Goal: Use online tool/utility: Utilize a website feature to perform a specific function

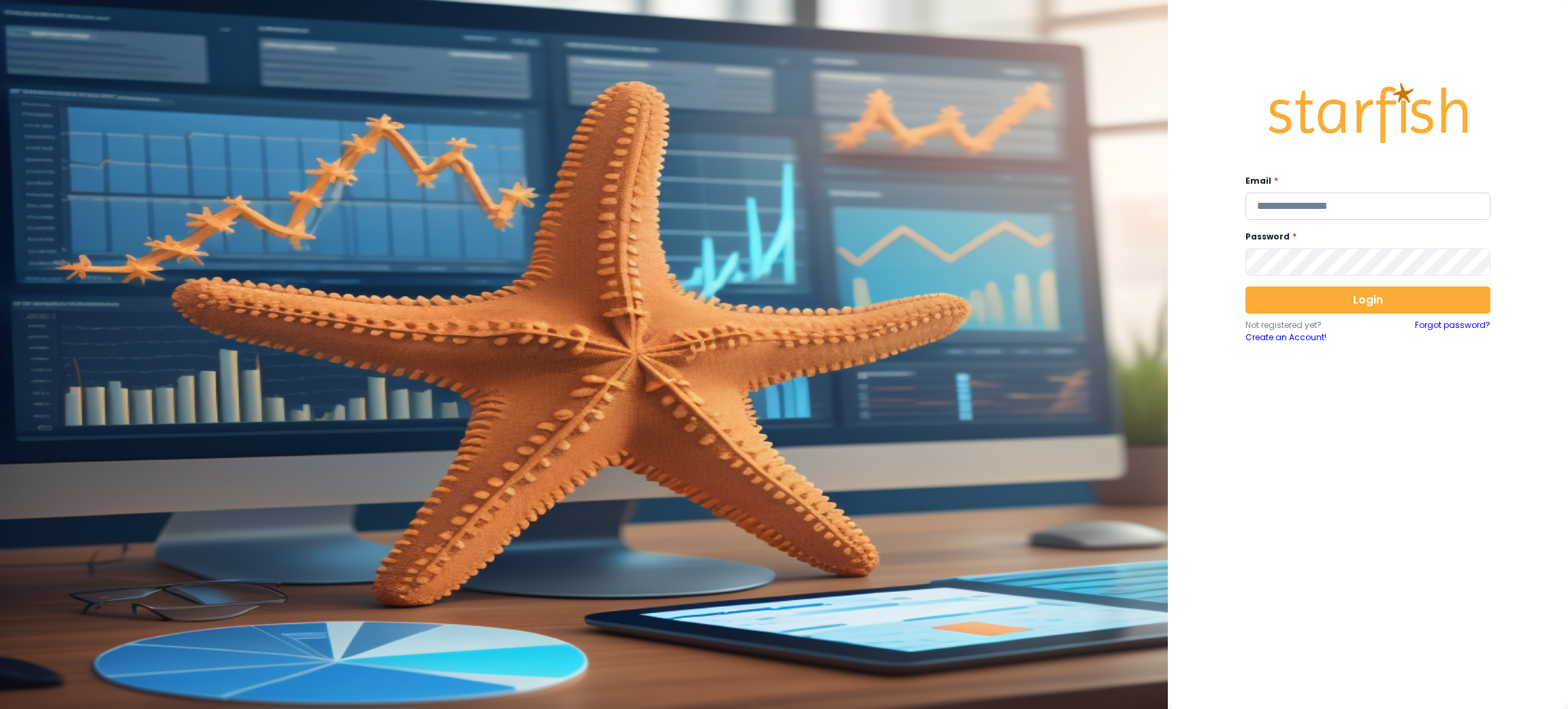
click at [1326, 209] on input "email" at bounding box center [1367, 206] width 245 height 27
type input "**********"
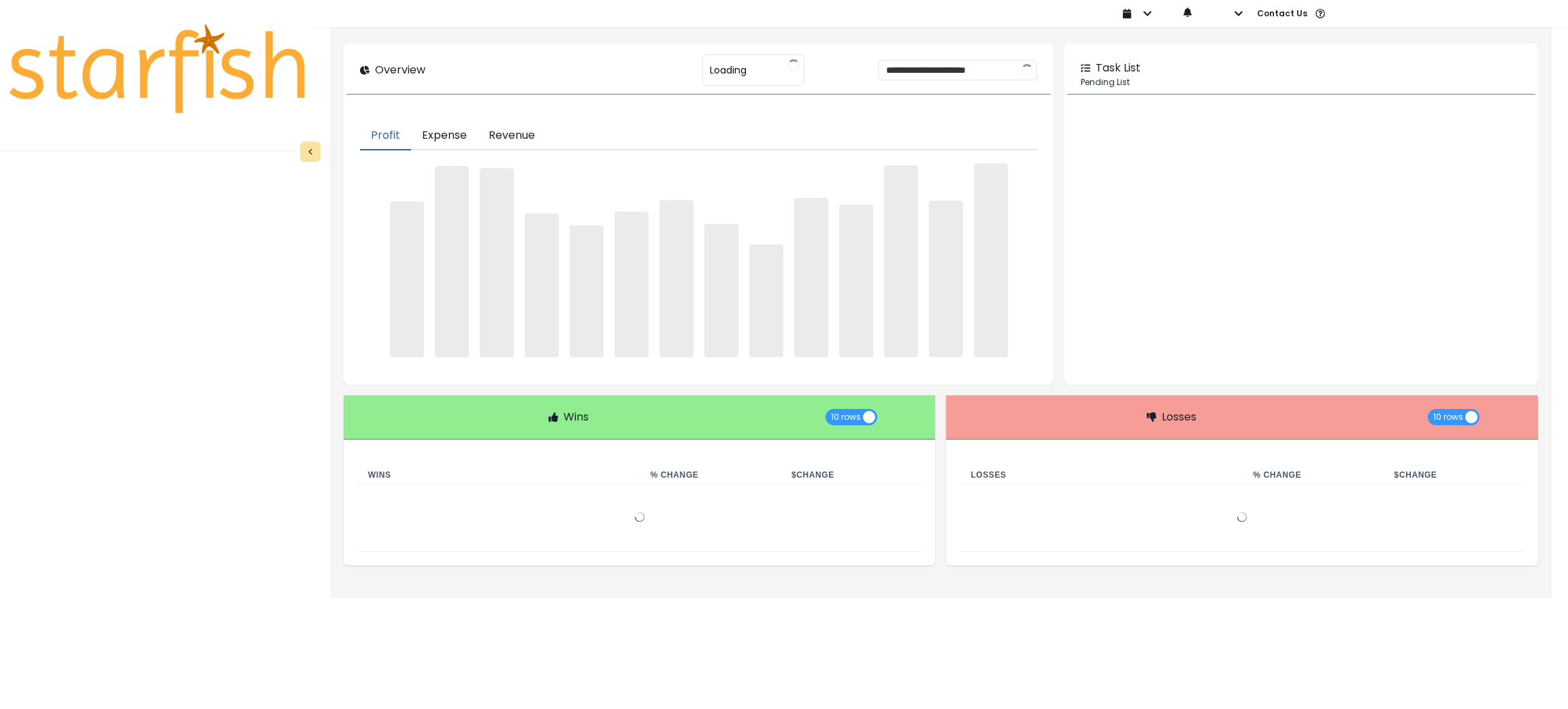
type input "********"
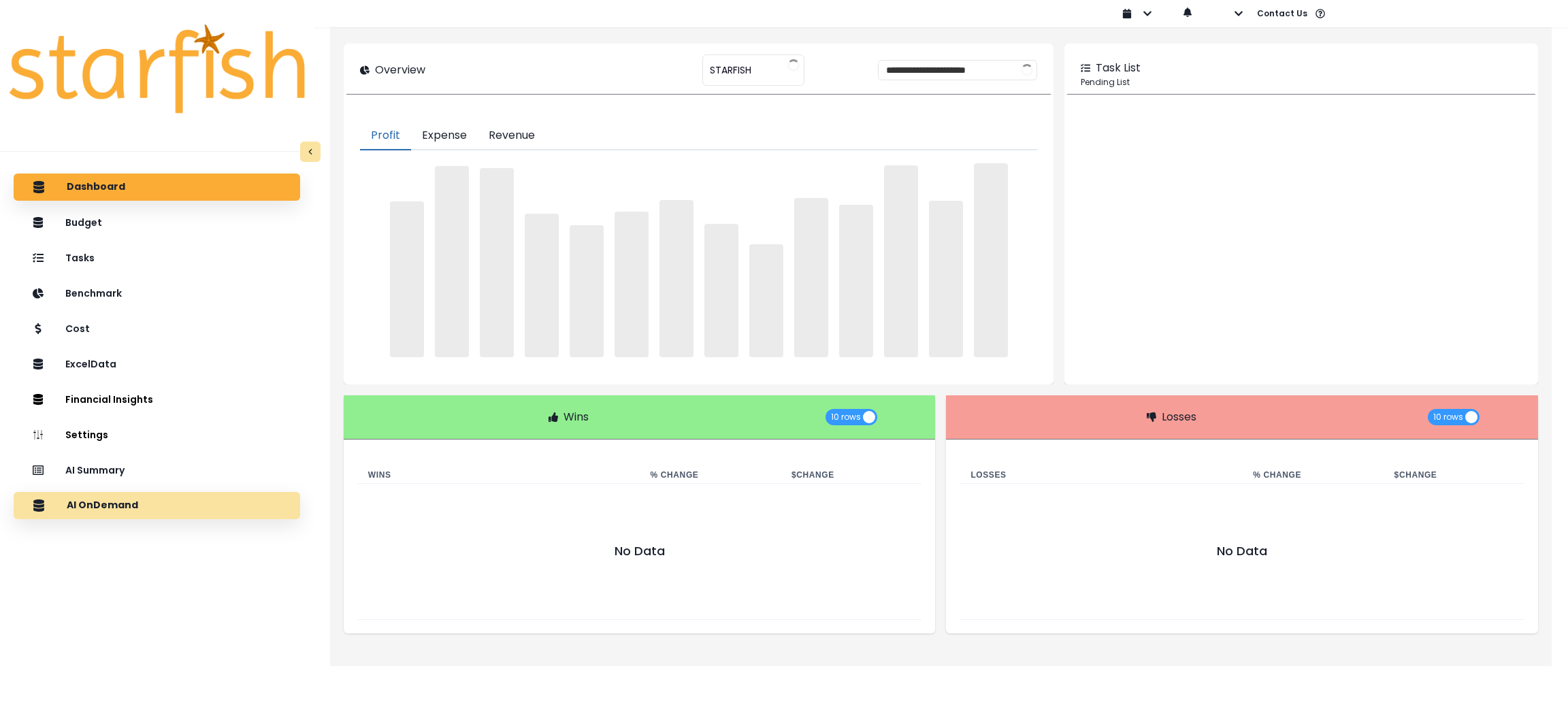
click at [116, 505] on p "AI OnDemand" at bounding box center [103, 505] width 72 height 12
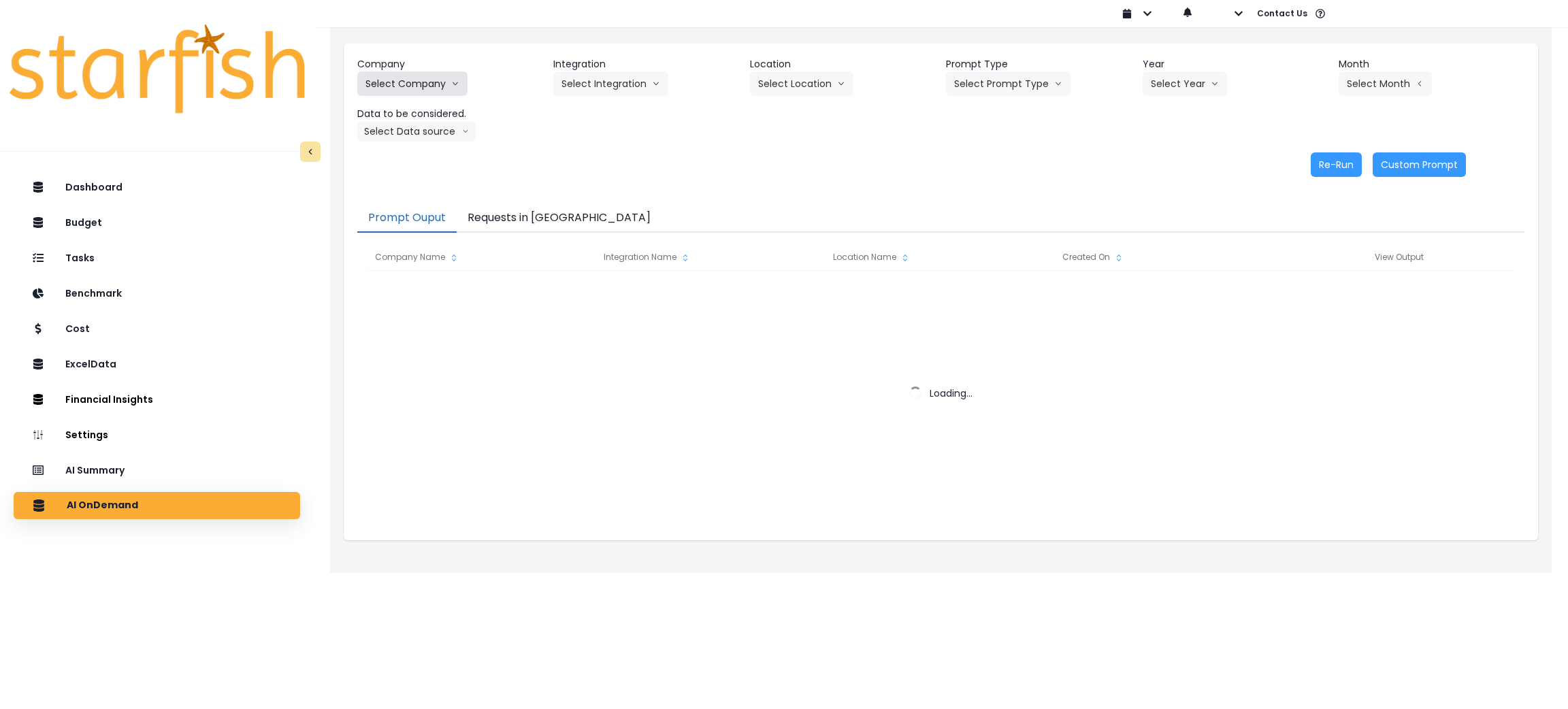
click at [442, 76] on button "Select Company" at bounding box center [412, 84] width 110 height 24
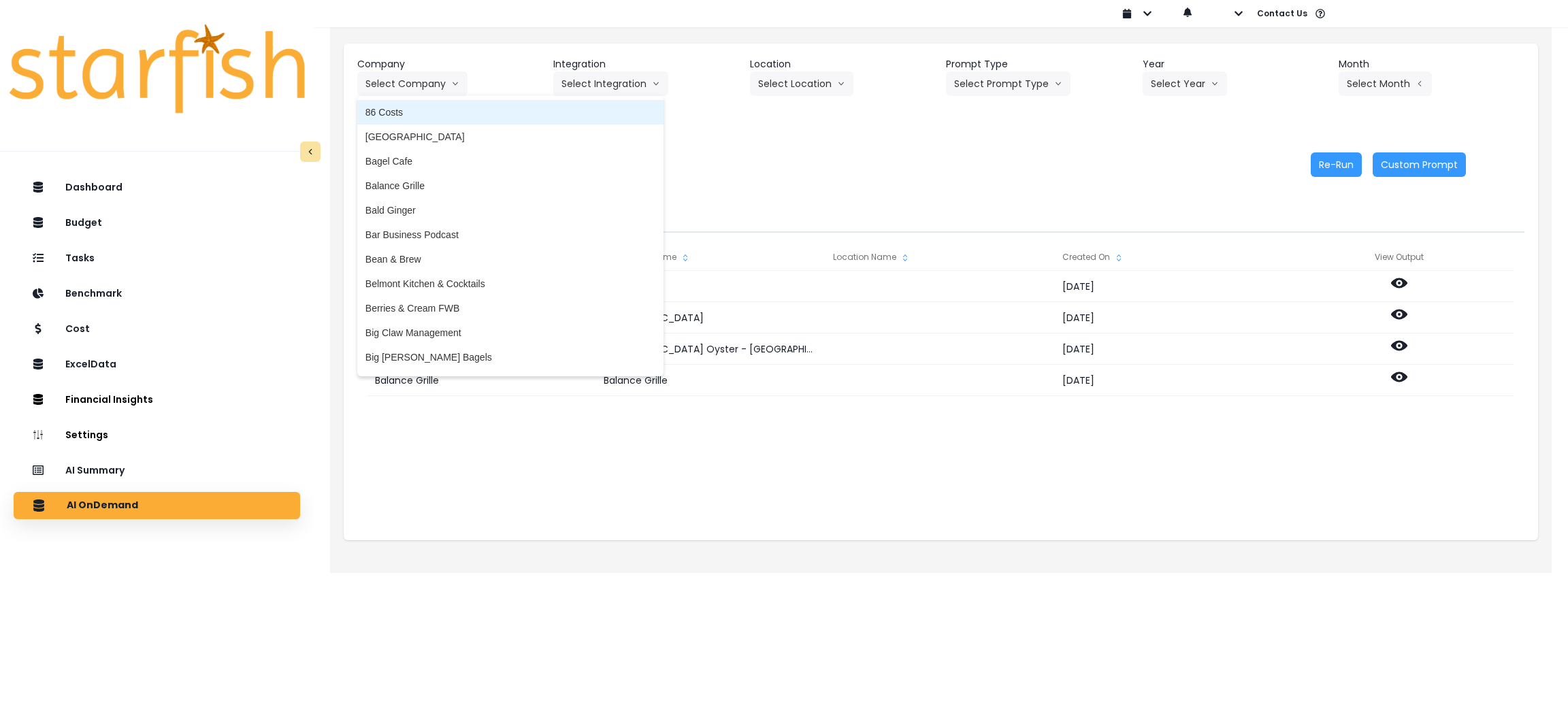
click at [449, 114] on span "86 Costs" at bounding box center [510, 112] width 290 height 14
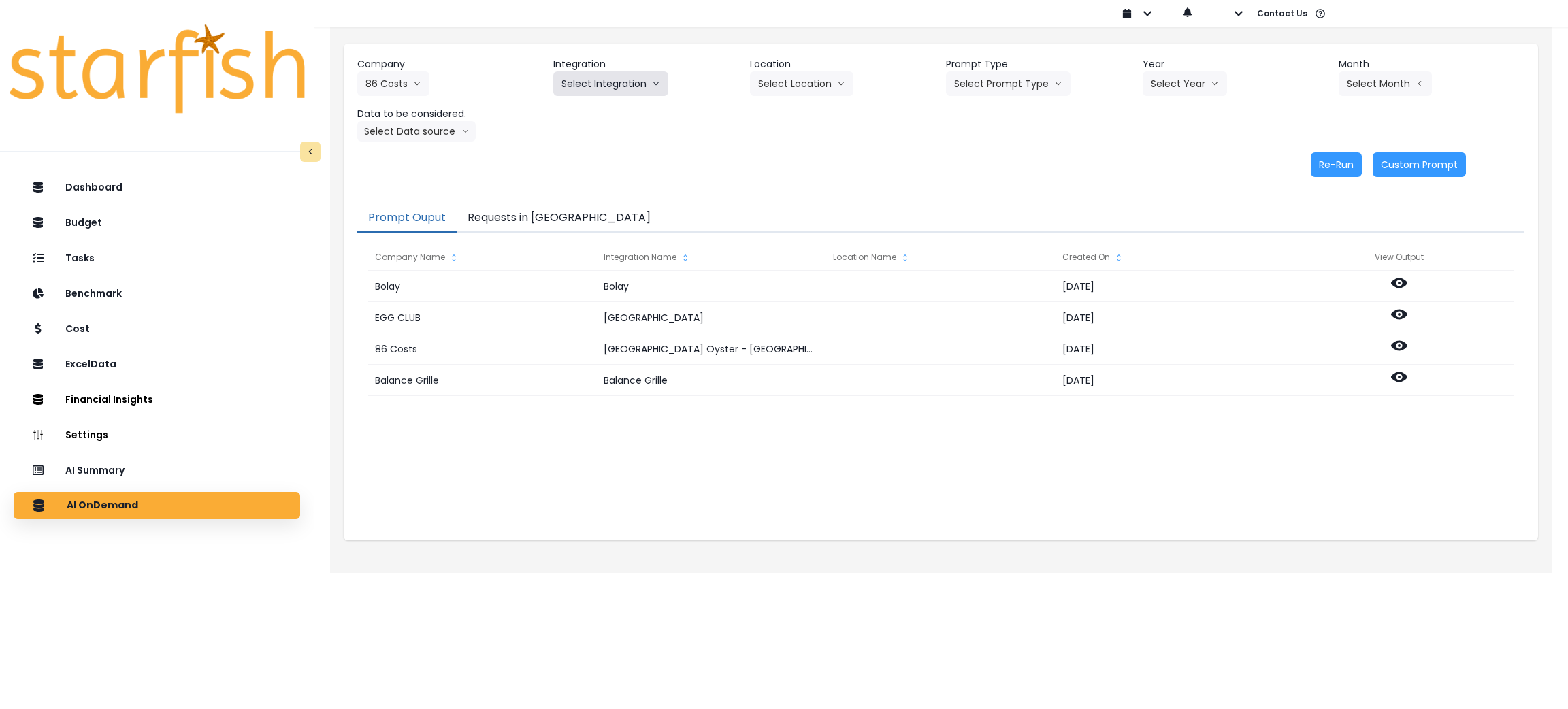
click at [627, 85] on button "Select Integration" at bounding box center [610, 84] width 115 height 24
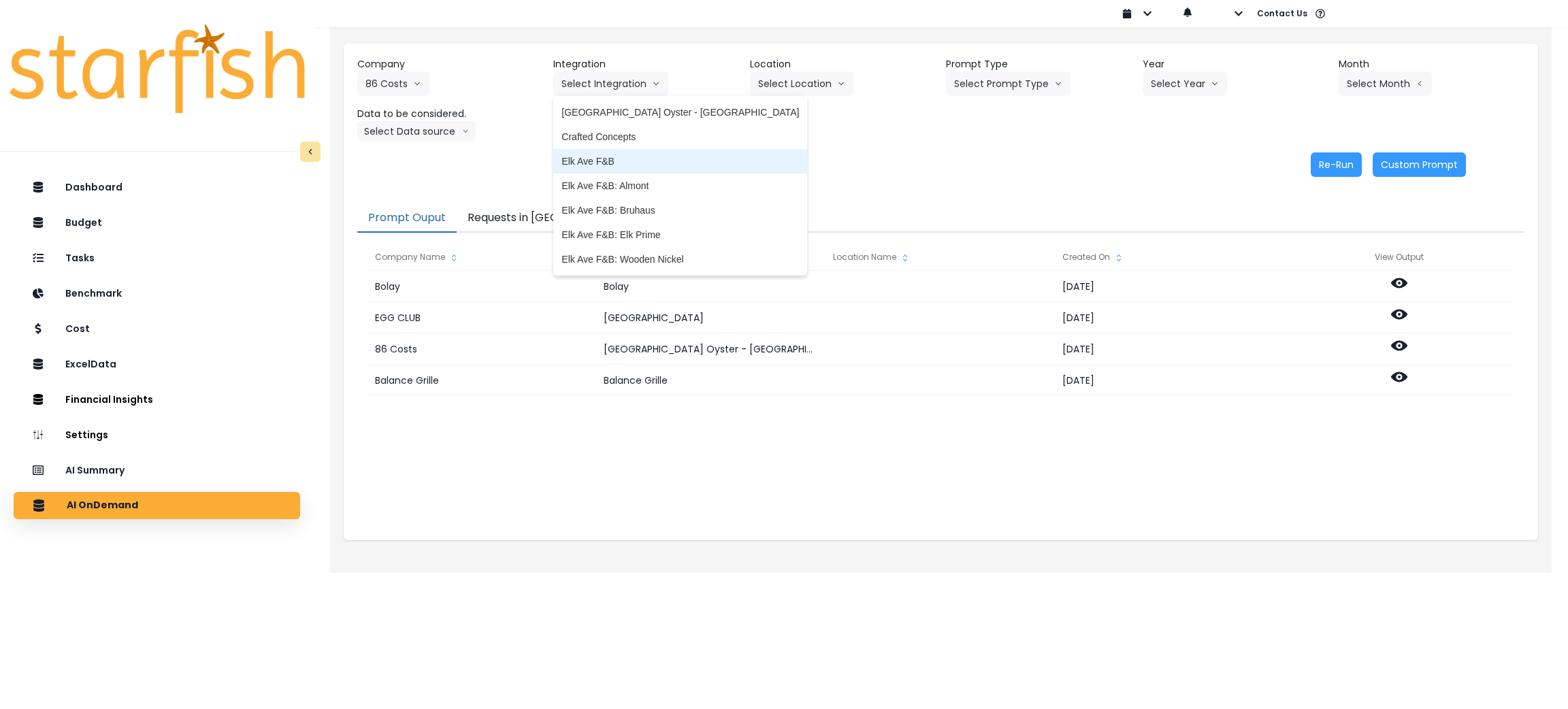
click at [620, 164] on span "Elk Ave F&B" at bounding box center [681, 161] width 238 height 14
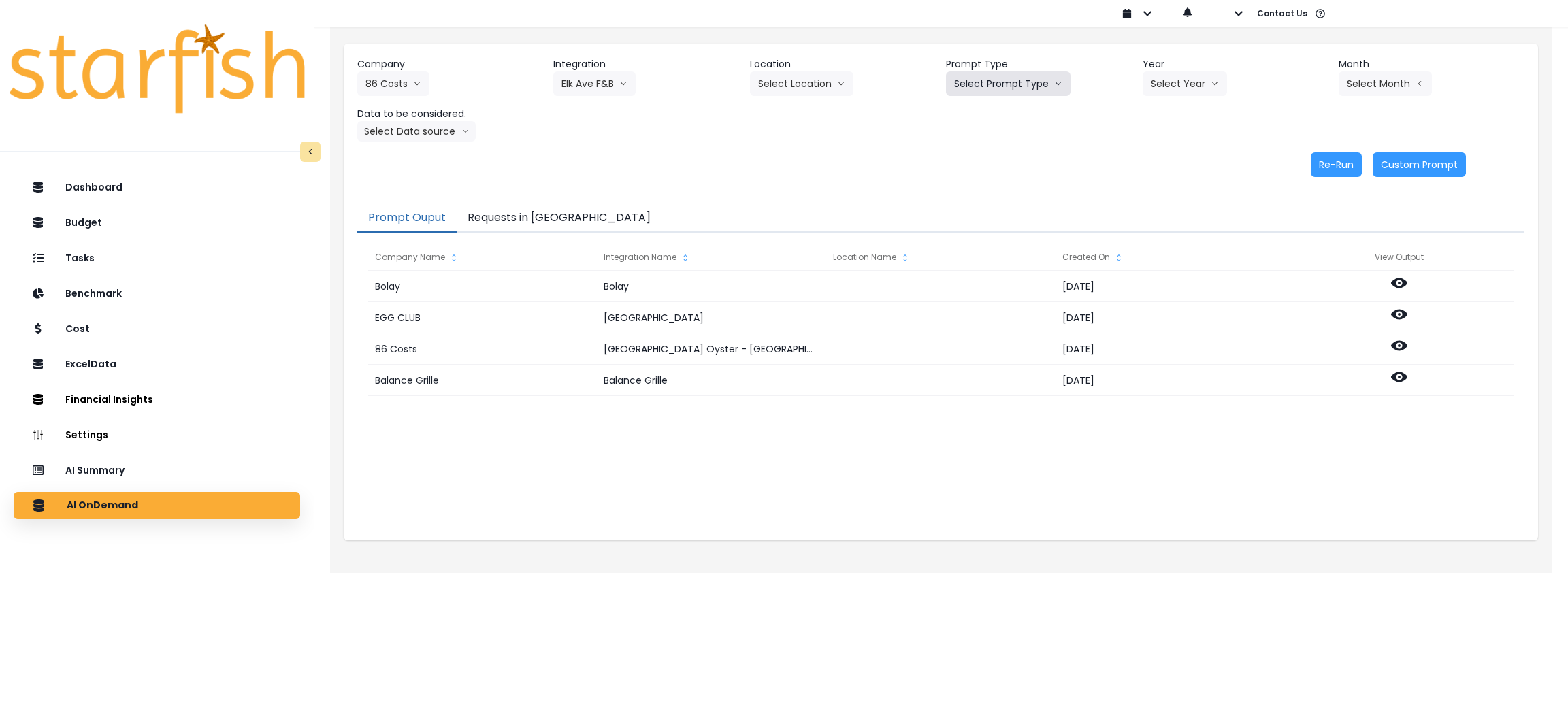
click at [1008, 84] on button "Select Prompt Type" at bounding box center [1008, 84] width 125 height 24
click at [1006, 182] on span "Monthly Summary" at bounding box center [992, 186] width 77 height 14
click at [1201, 81] on button "Select Year" at bounding box center [1185, 84] width 85 height 24
click at [1172, 161] on li "2025" at bounding box center [1161, 161] width 37 height 24
click at [1379, 80] on button "Select Month" at bounding box center [1385, 84] width 93 height 24
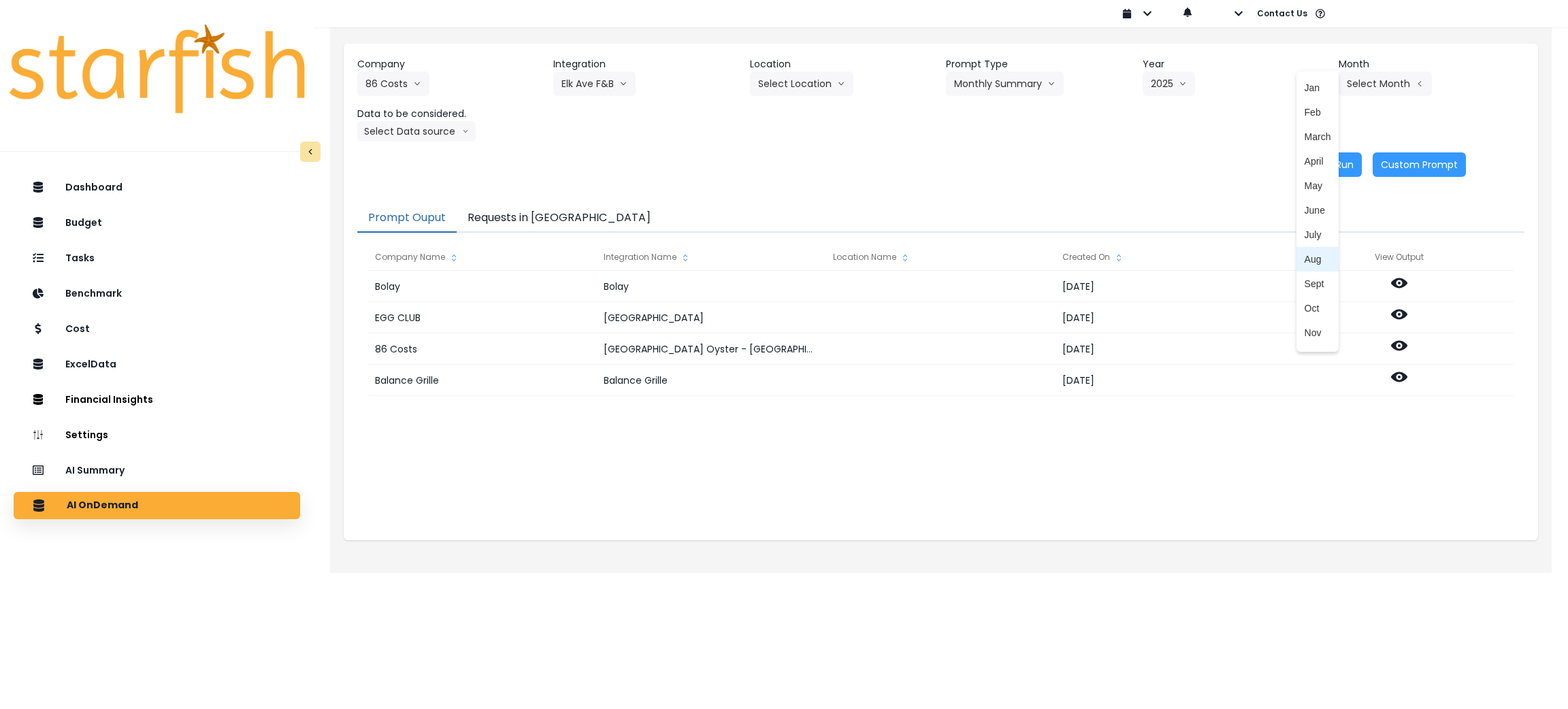
click at [1303, 251] on li "Aug" at bounding box center [1317, 259] width 43 height 24
click at [417, 129] on button "Select Data source" at bounding box center [416, 131] width 118 height 20
click at [408, 176] on span "Location Analysis" at bounding box center [410, 182] width 90 height 14
click at [1317, 166] on button "Re-Run" at bounding box center [1336, 164] width 51 height 24
click at [432, 132] on button "Location Analysis" at bounding box center [411, 131] width 108 height 20
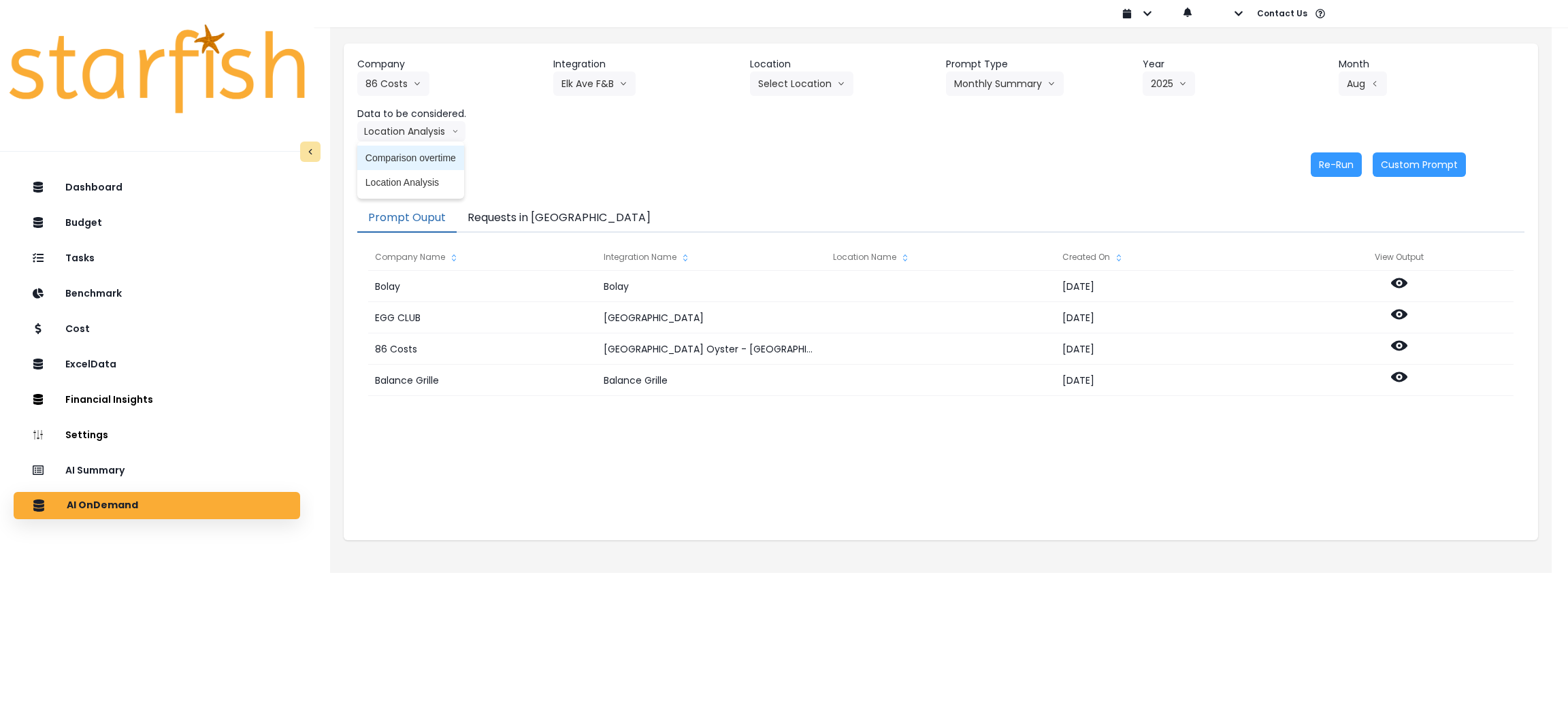
click at [427, 159] on span "Comparison overtime" at bounding box center [410, 158] width 90 height 14
click at [1310, 163] on div "Re-Run Custom Prompt" at bounding box center [911, 164] width 1108 height 24
click at [1325, 163] on button "Re-Run" at bounding box center [1336, 164] width 51 height 24
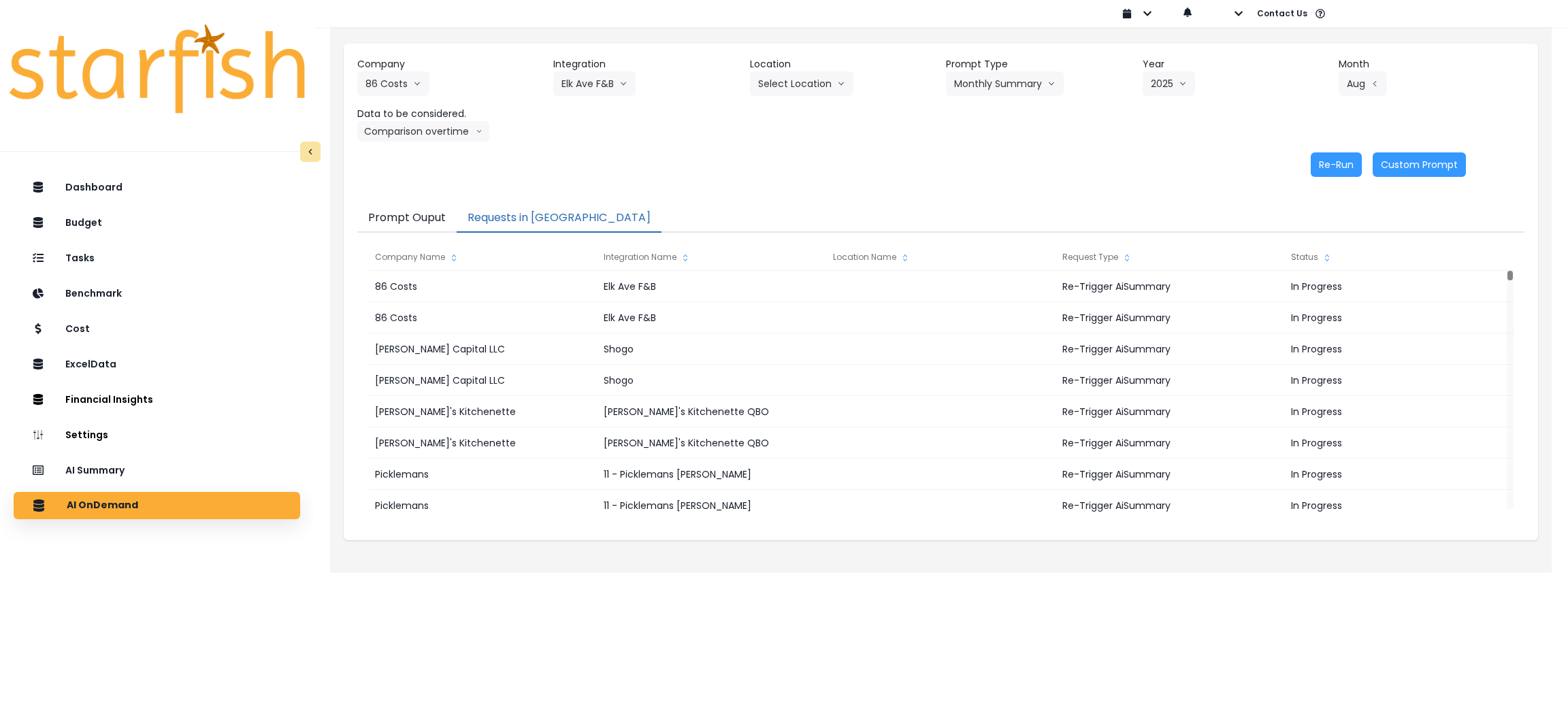
click at [480, 220] on button "Requests in [GEOGRAPHIC_DATA]" at bounding box center [559, 218] width 205 height 28
click at [859, 160] on div "Re-Run Custom Prompt" at bounding box center [911, 164] width 1108 height 24
